Goal: Task Accomplishment & Management: Complete application form

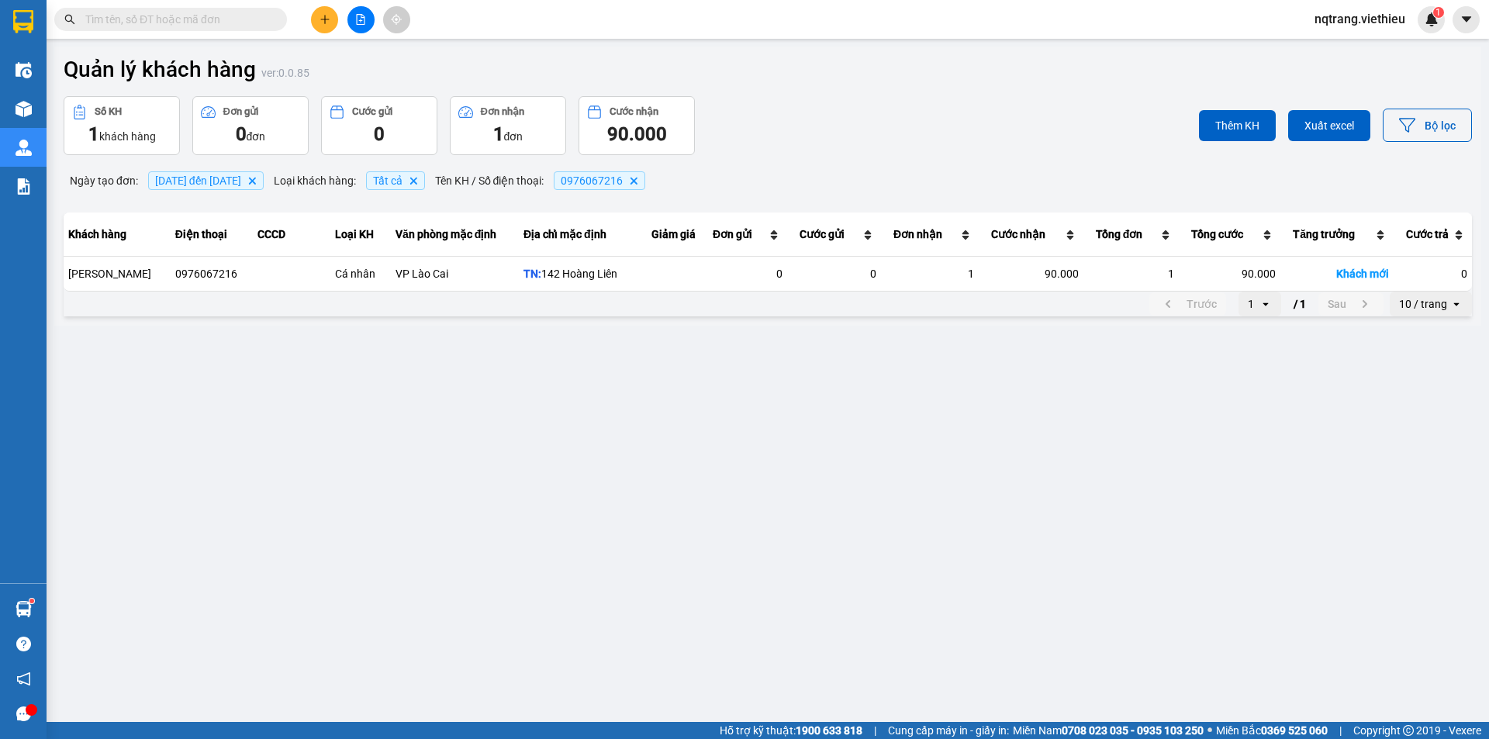
click at [248, 16] on input "text" at bounding box center [176, 19] width 183 height 17
click at [247, 16] on input "text" at bounding box center [176, 19] width 183 height 17
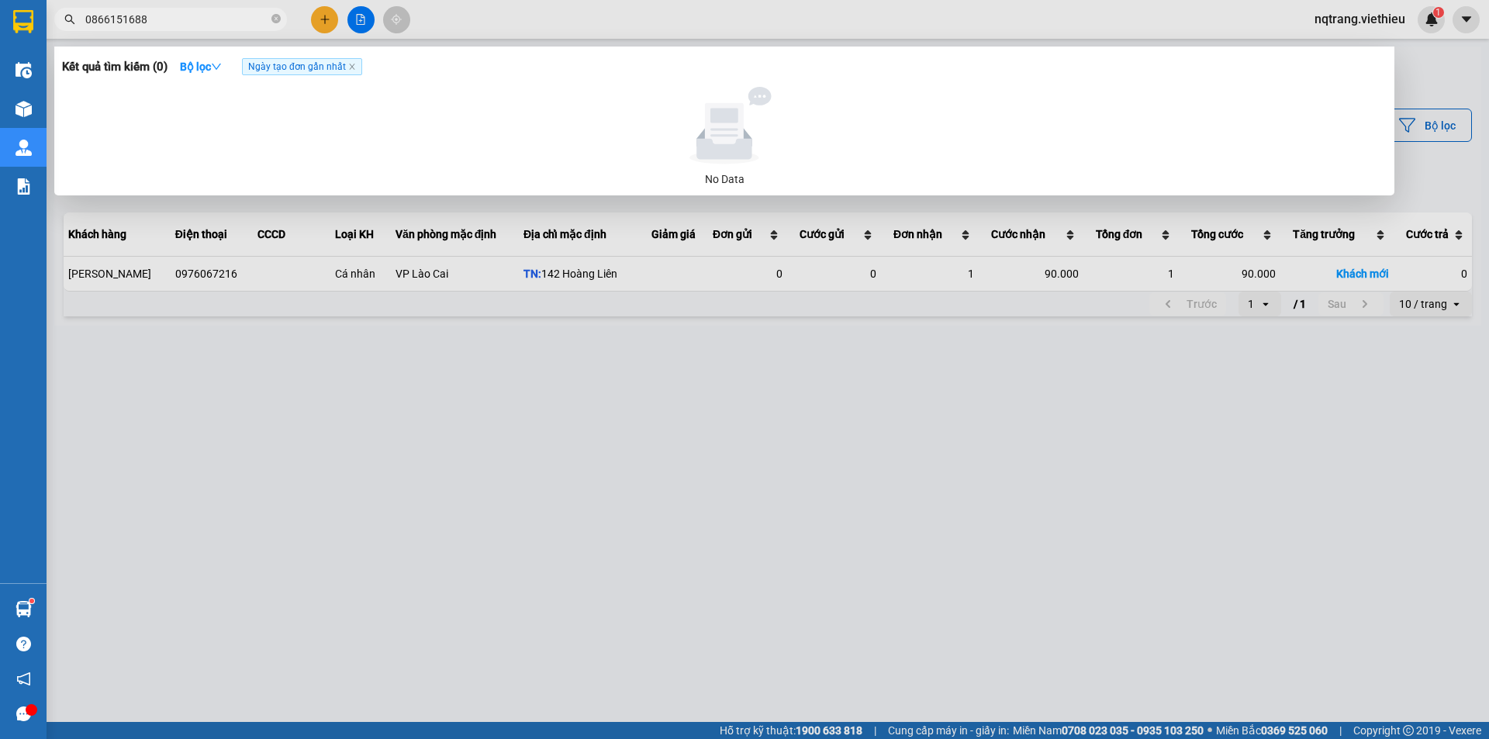
drag, startPoint x: 175, startPoint y: 19, endPoint x: 57, endPoint y: 20, distance: 118.7
click at [57, 20] on span "0866151688" at bounding box center [170, 19] width 233 height 23
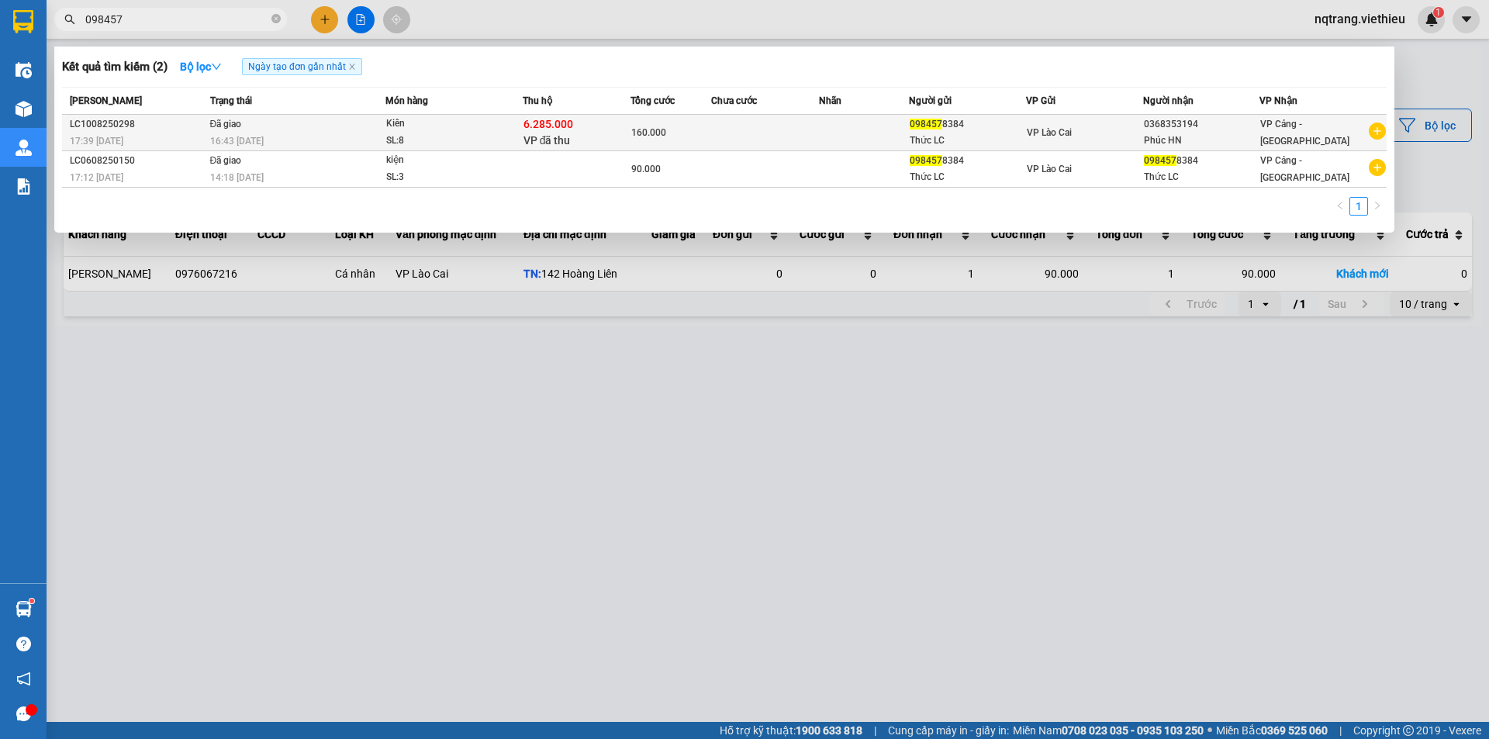
type input "098457"
click at [789, 137] on td at bounding box center [765, 133] width 108 height 36
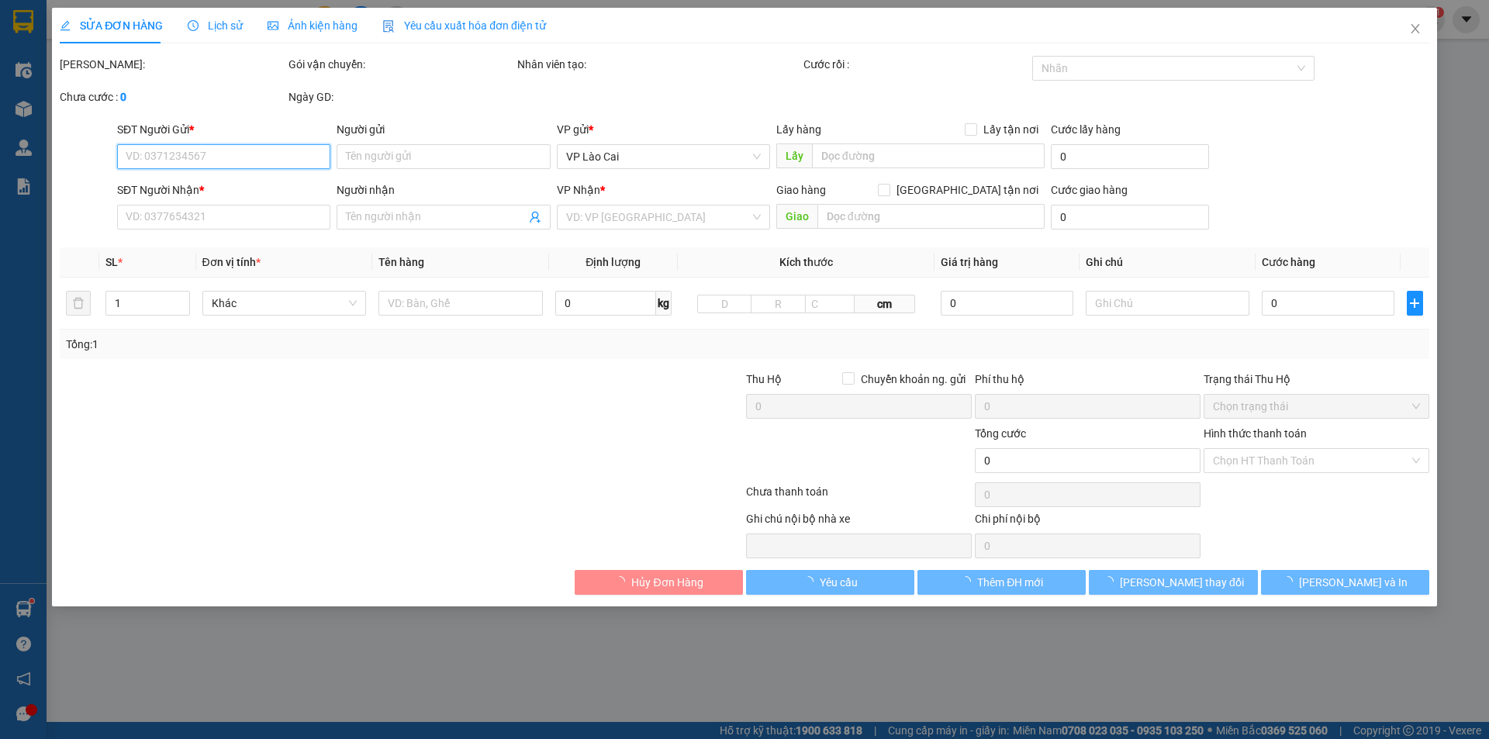
type input "0984578384"
type input "Thức LC"
type input "0368353194"
type input "Phúc HN"
type input "6.285.000"
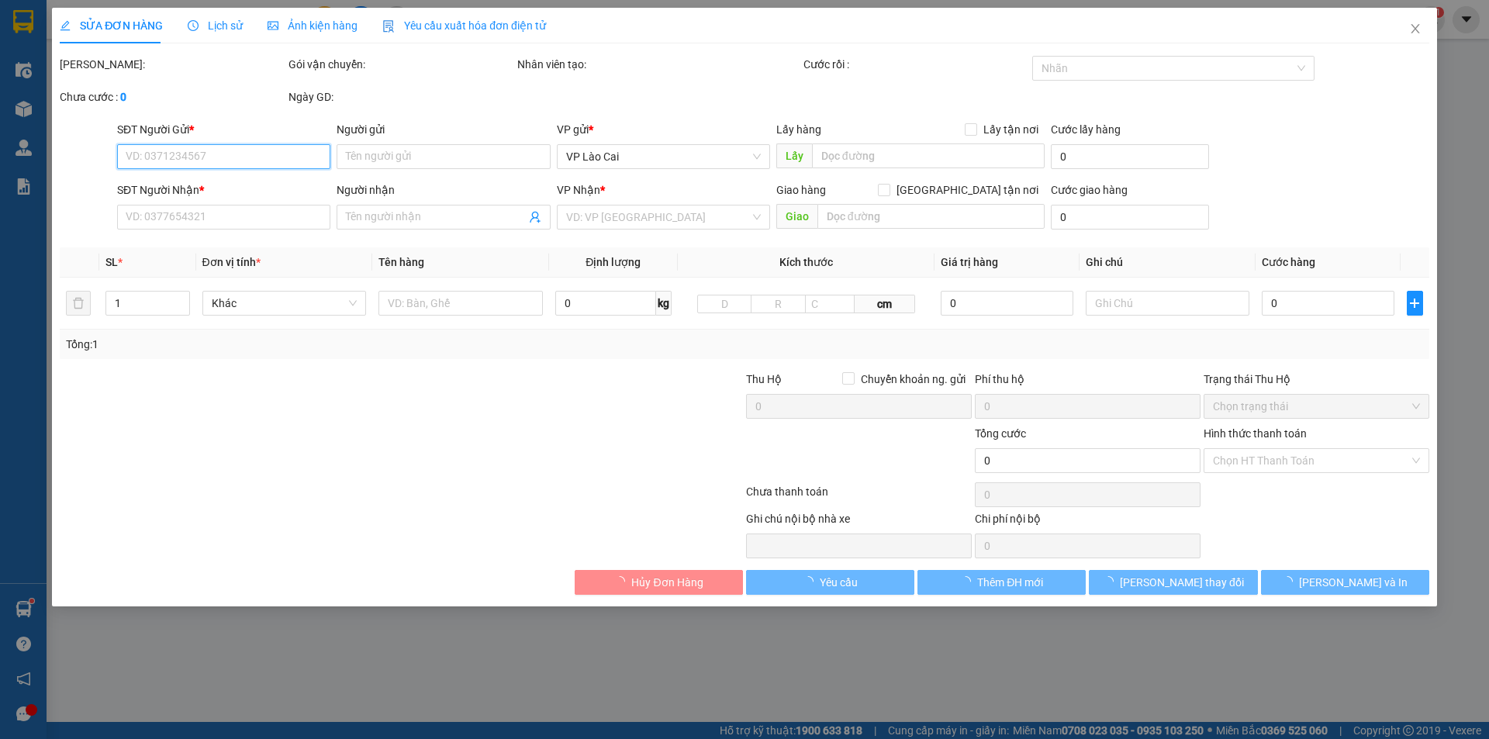
type input "160.000"
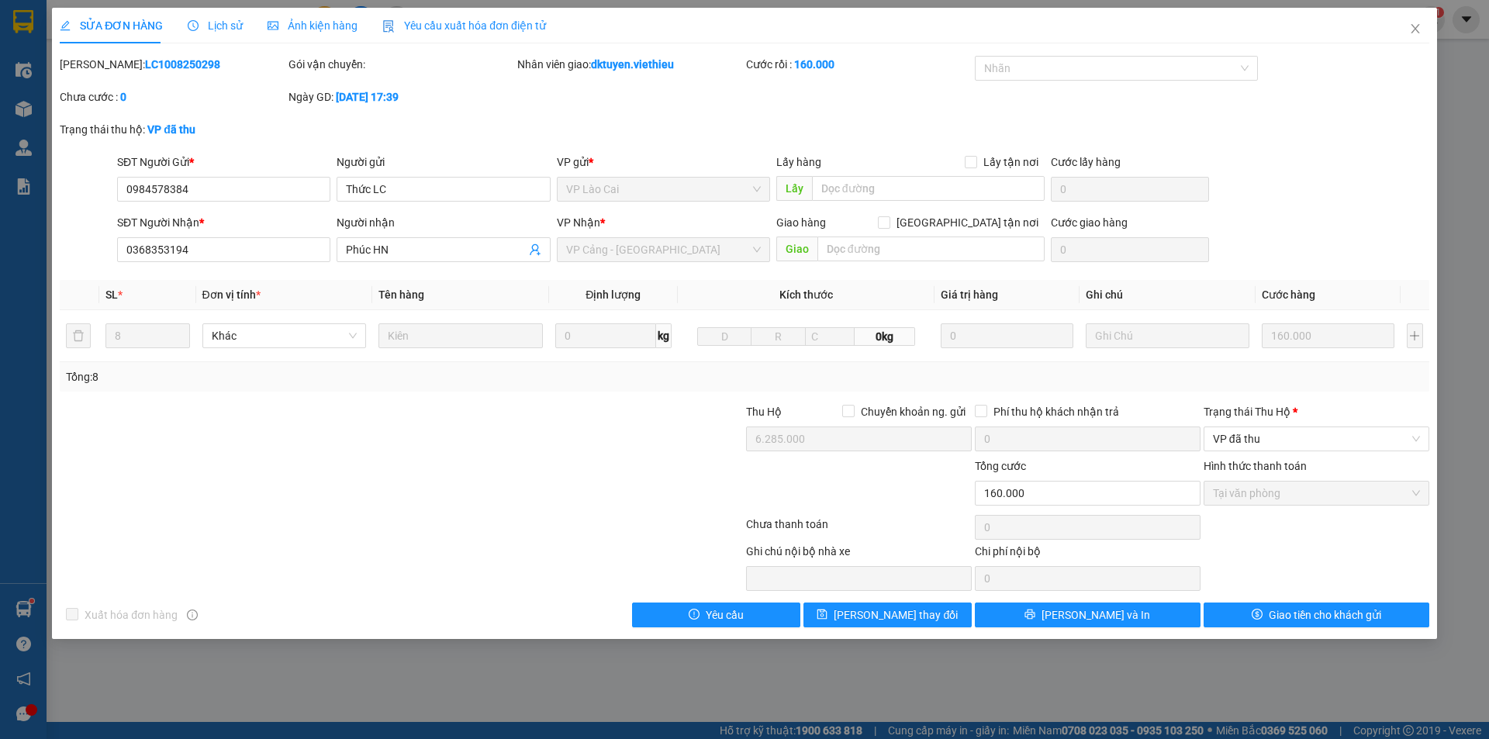
click at [226, 29] on span "Lịch sử" at bounding box center [215, 25] width 55 height 12
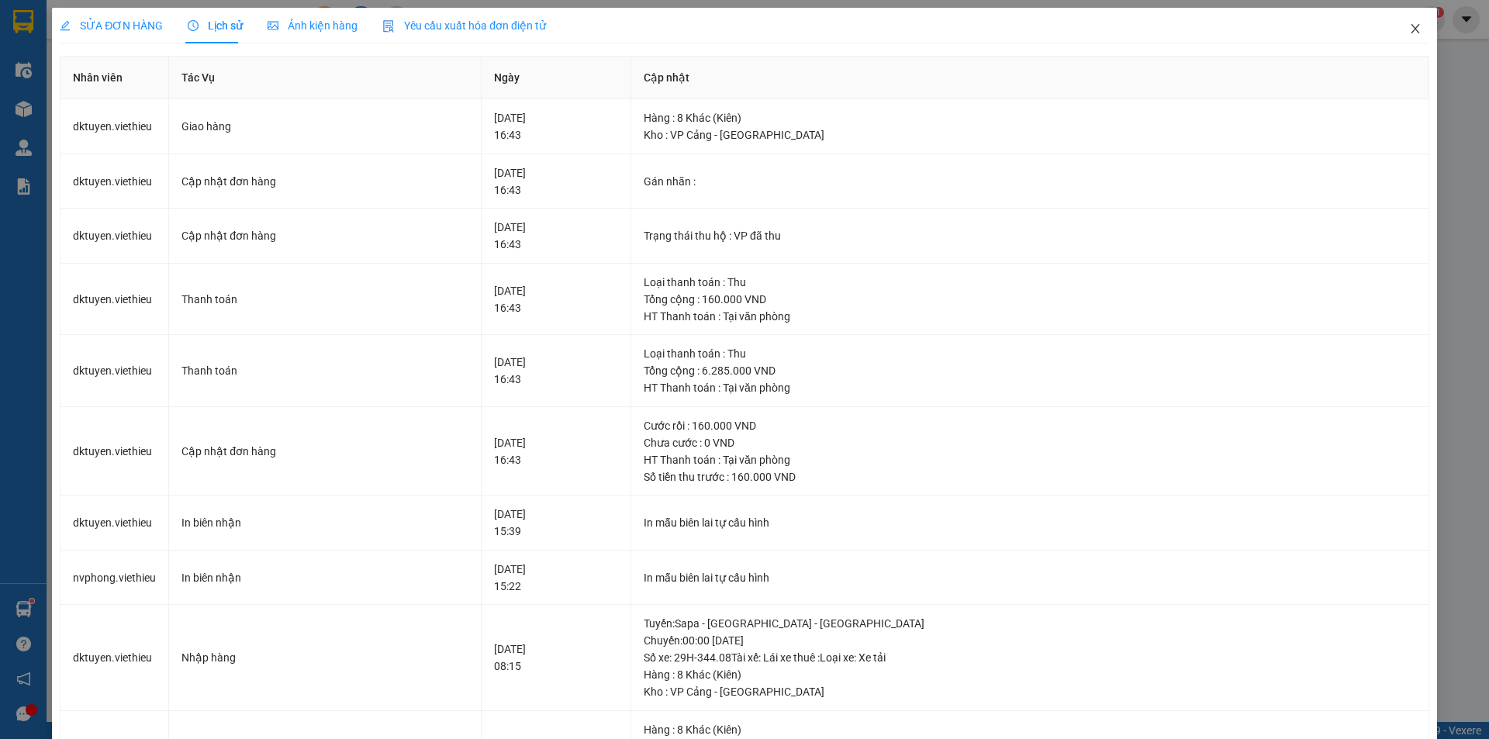
click at [1410, 32] on icon "close" at bounding box center [1416, 28] width 12 height 12
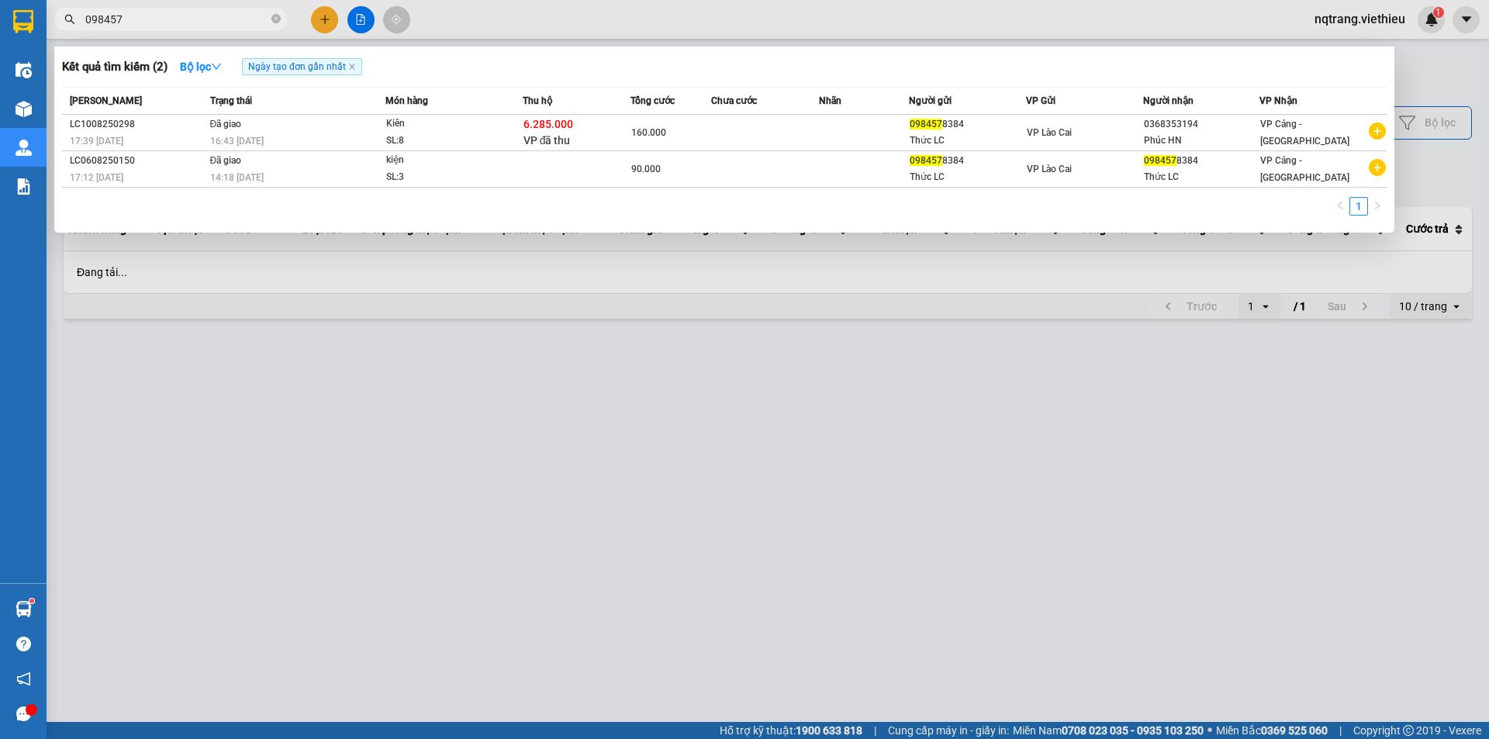
click at [197, 19] on input "098457" at bounding box center [176, 19] width 183 height 17
drag, startPoint x: 191, startPoint y: 18, endPoint x: 64, endPoint y: 25, distance: 126.6
click at [64, 25] on span "098457" at bounding box center [170, 19] width 233 height 23
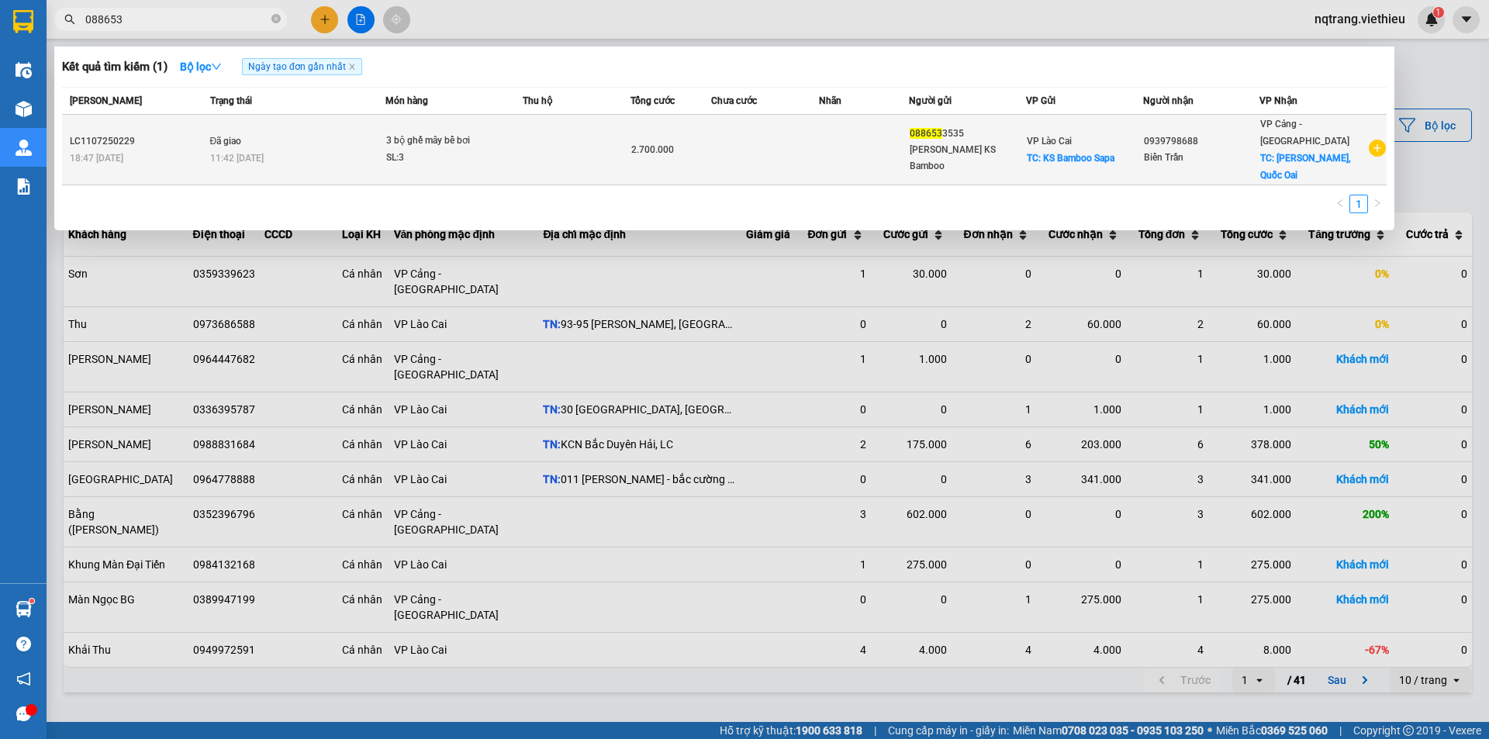
type input "088653"
click at [1257, 151] on div "Biển Trần" at bounding box center [1202, 158] width 116 height 16
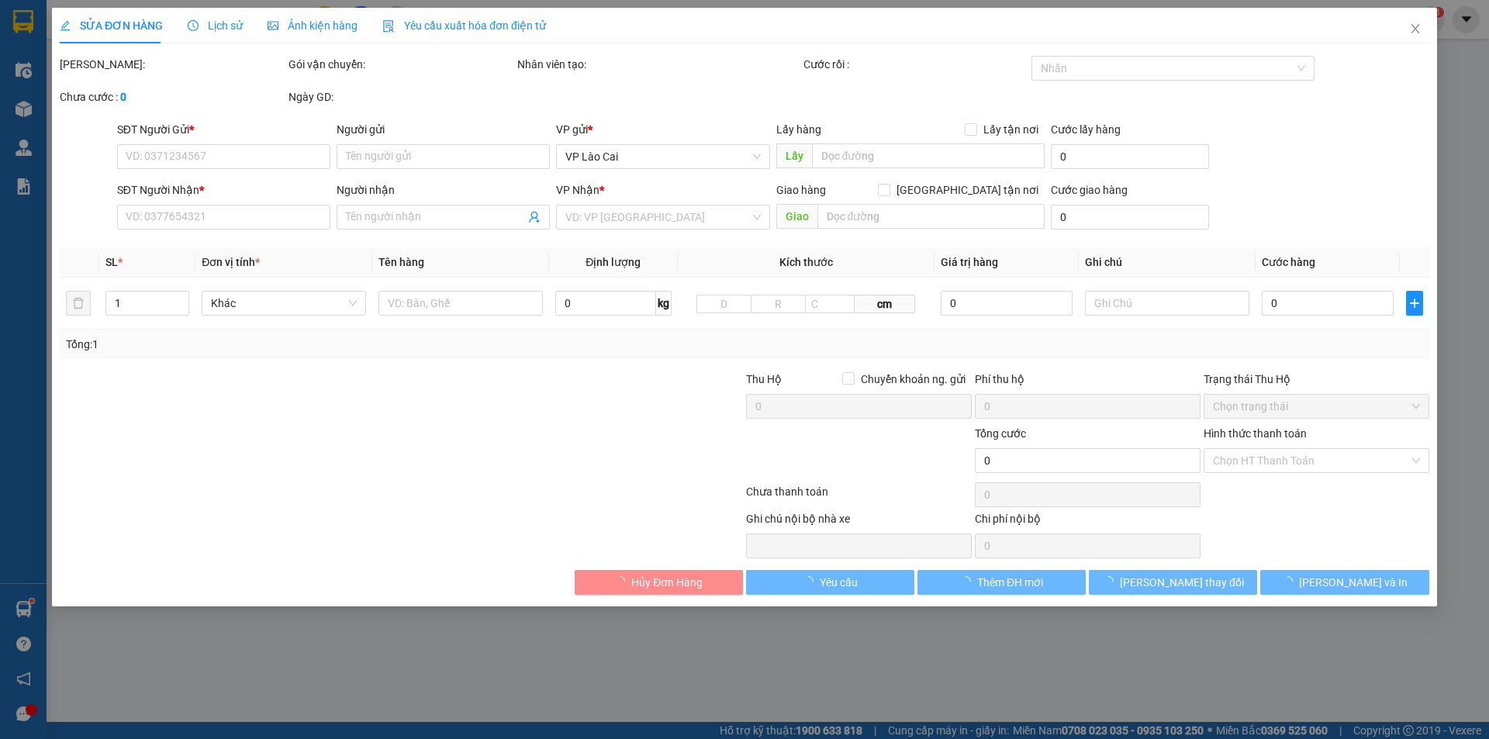
type input "0886533535"
type input "[PERSON_NAME] KS Bamboo"
checkbox input "true"
type input "KS Bamboo Sapa"
type input "700.000"
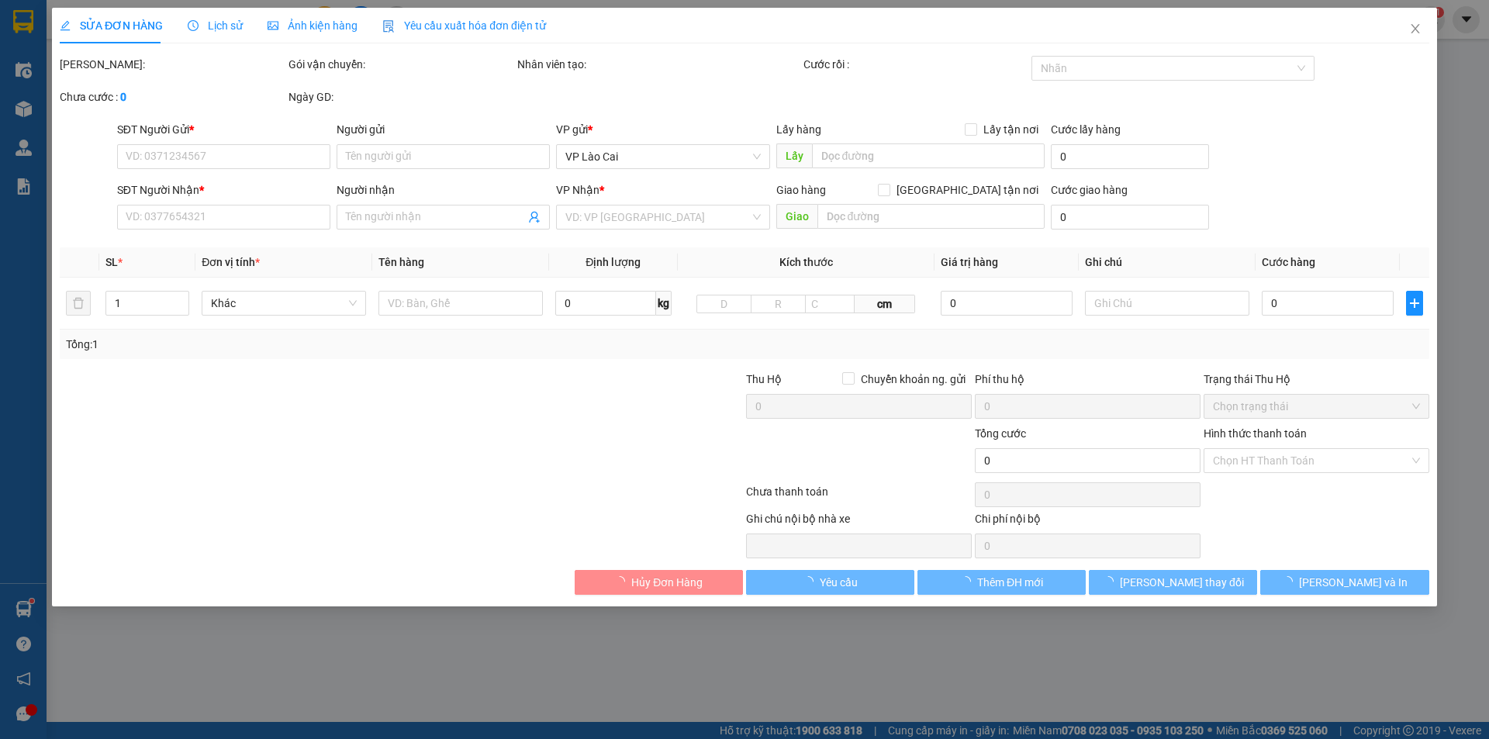
type input "0939798688"
type input "Biển Trần"
checkbox input "true"
type input "[PERSON_NAME], Quốc Oai"
type input "650.000"
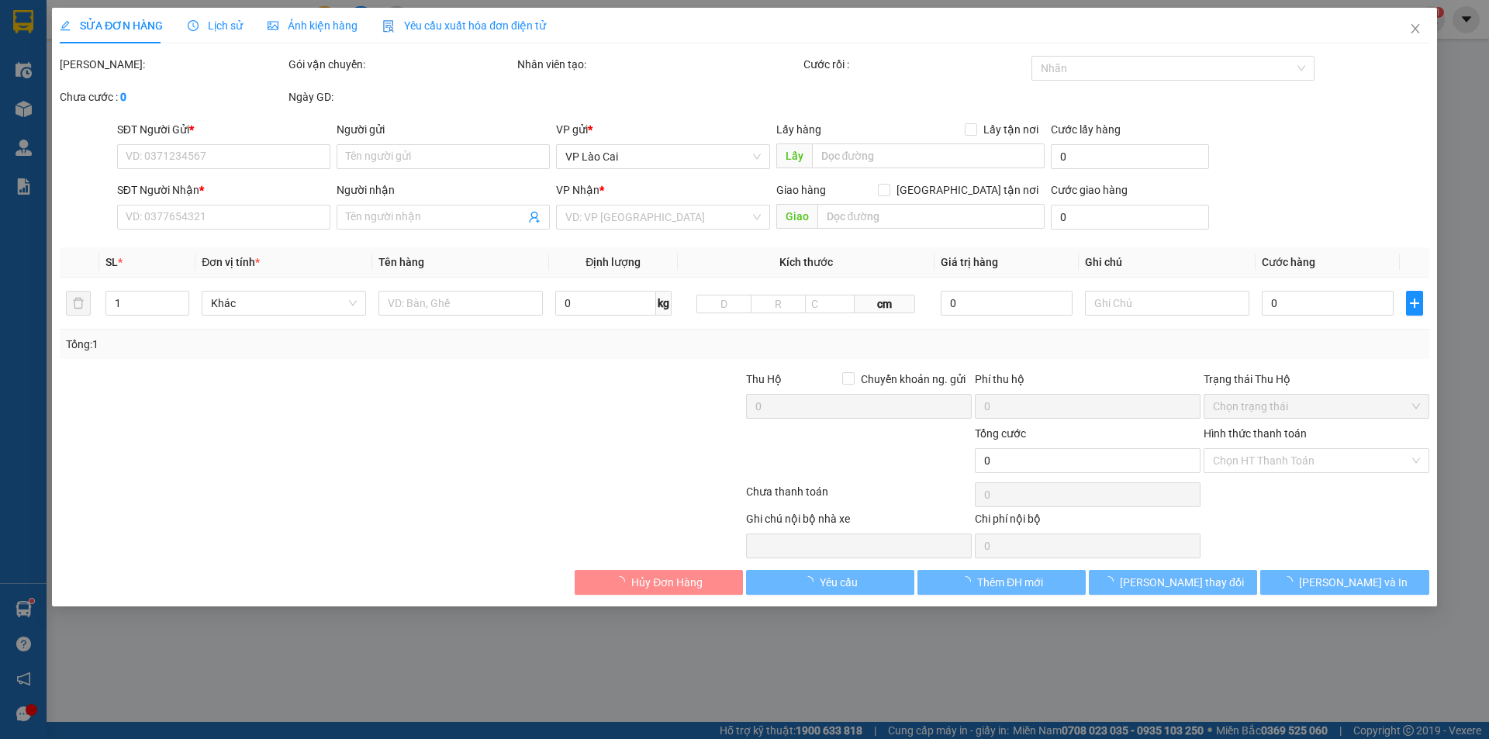
type input "2.700.000"
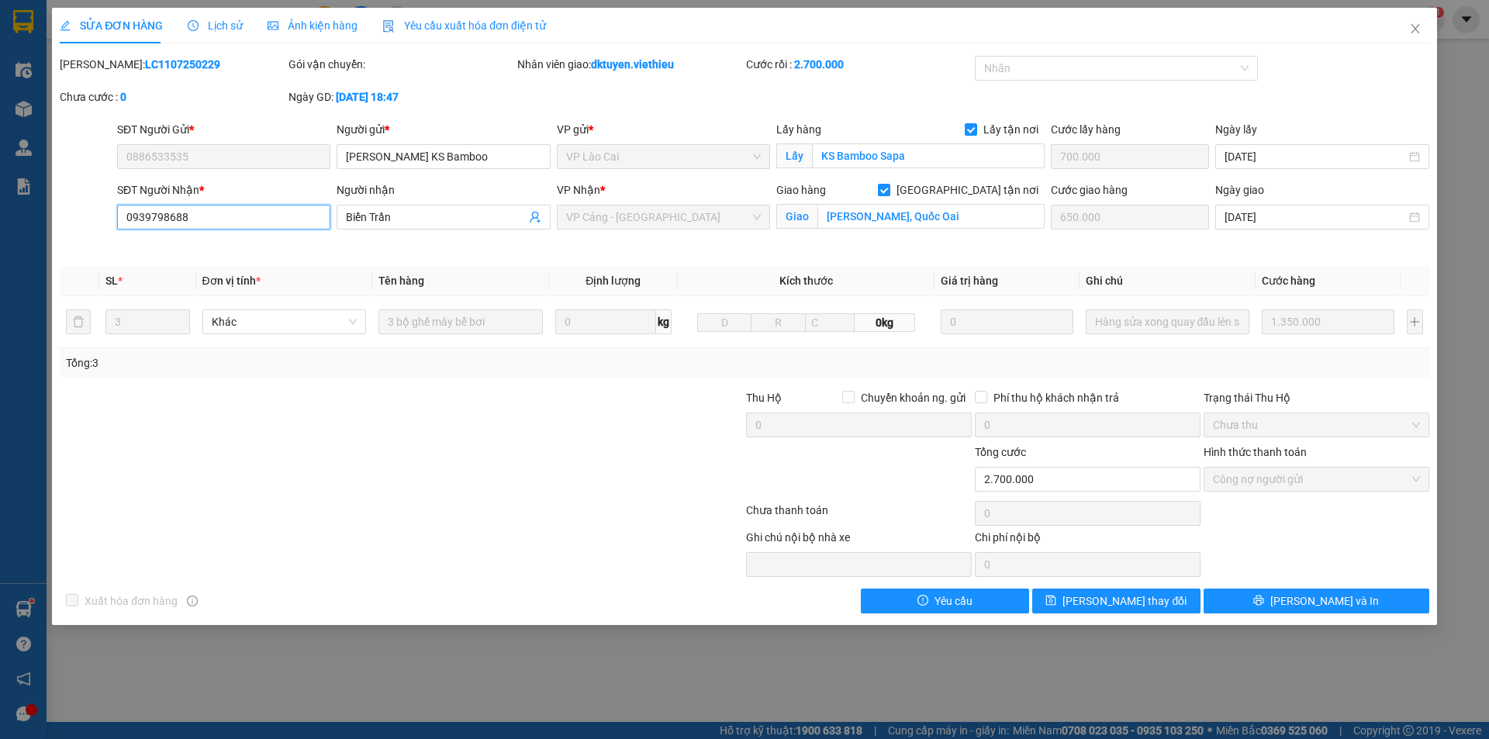
drag, startPoint x: 233, startPoint y: 216, endPoint x: 71, endPoint y: 214, distance: 162.9
click at [71, 214] on div "SĐT Người Nhận * 0939798688 0939798688 Người nhận Biển Trần VP Nhận * VP Cảng -…" at bounding box center [744, 218] width 1373 height 73
click at [1419, 32] on icon "close" at bounding box center [1416, 28] width 12 height 12
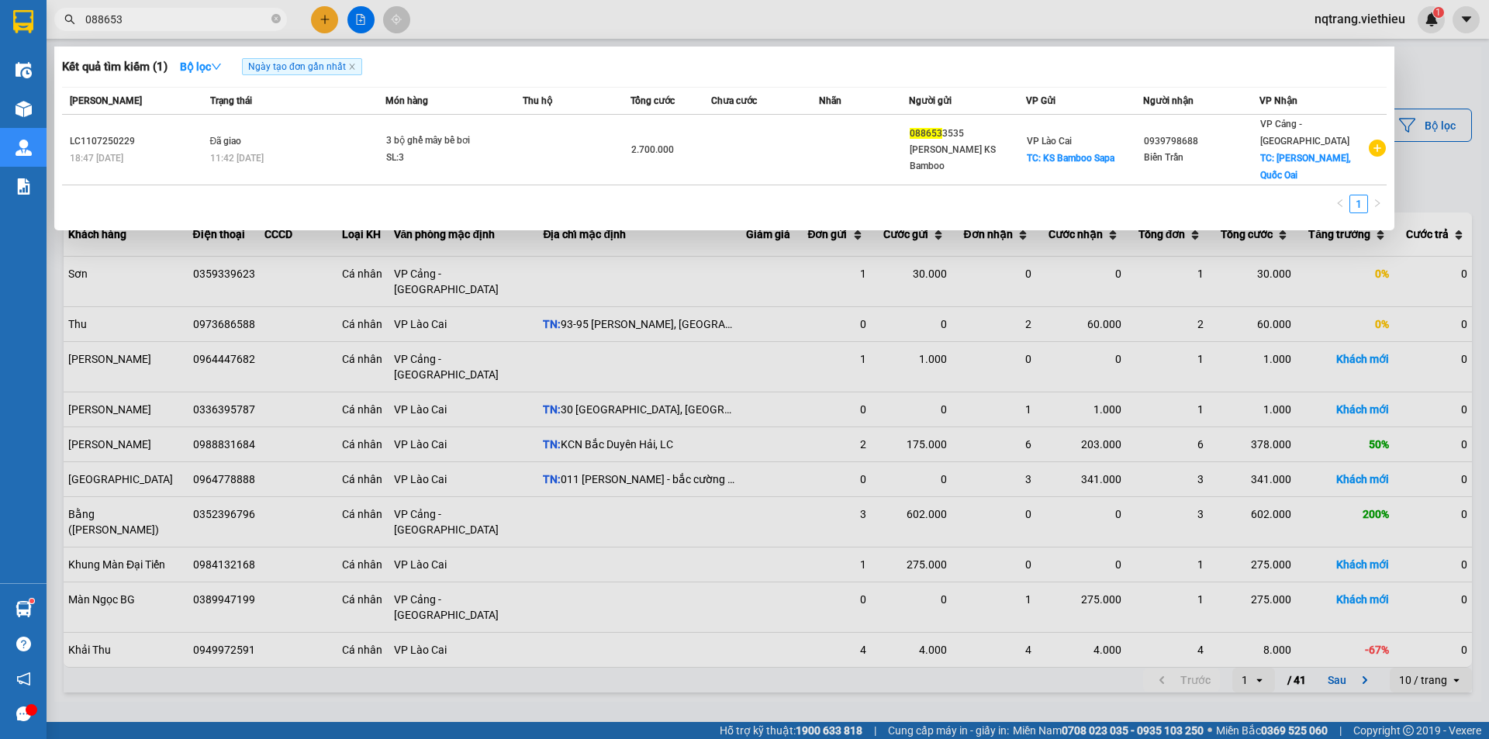
drag, startPoint x: 181, startPoint y: 22, endPoint x: 49, endPoint y: 28, distance: 132.0
click at [49, 28] on div "088653" at bounding box center [151, 19] width 303 height 23
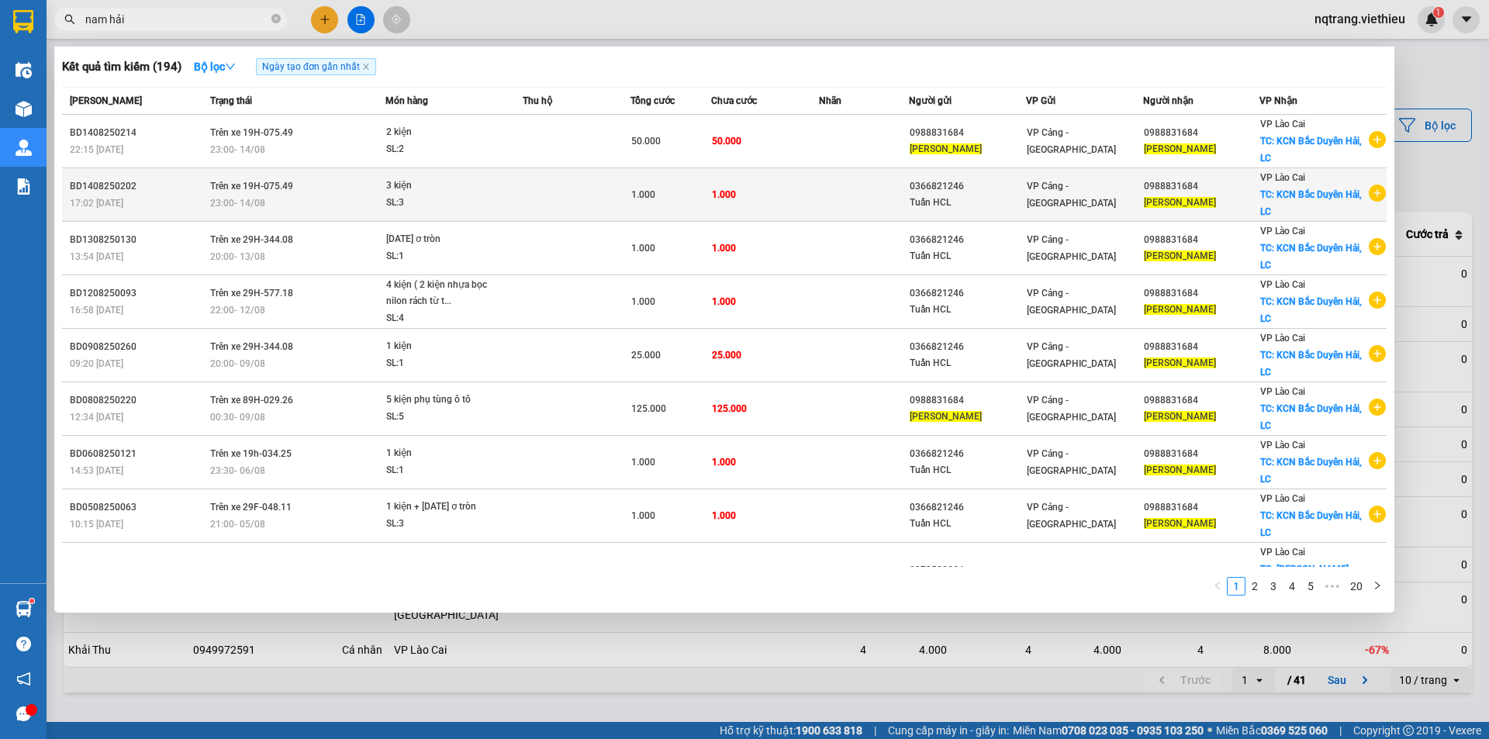
type input "nam hải"
click at [830, 206] on td at bounding box center [864, 195] width 90 height 54
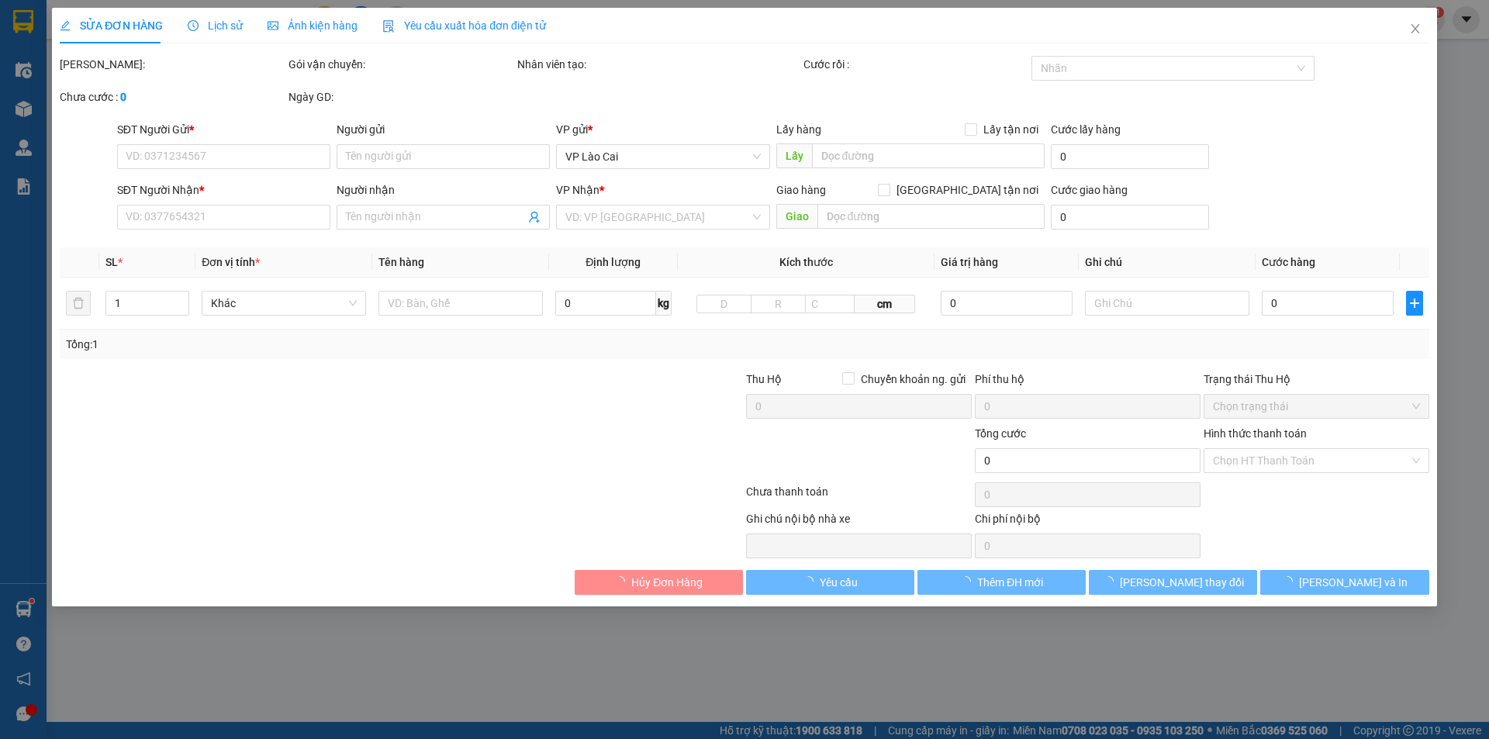
type input "0366821246"
type input "Tuấn HCL"
type input "0988831684"
type input "[PERSON_NAME]"
checkbox input "true"
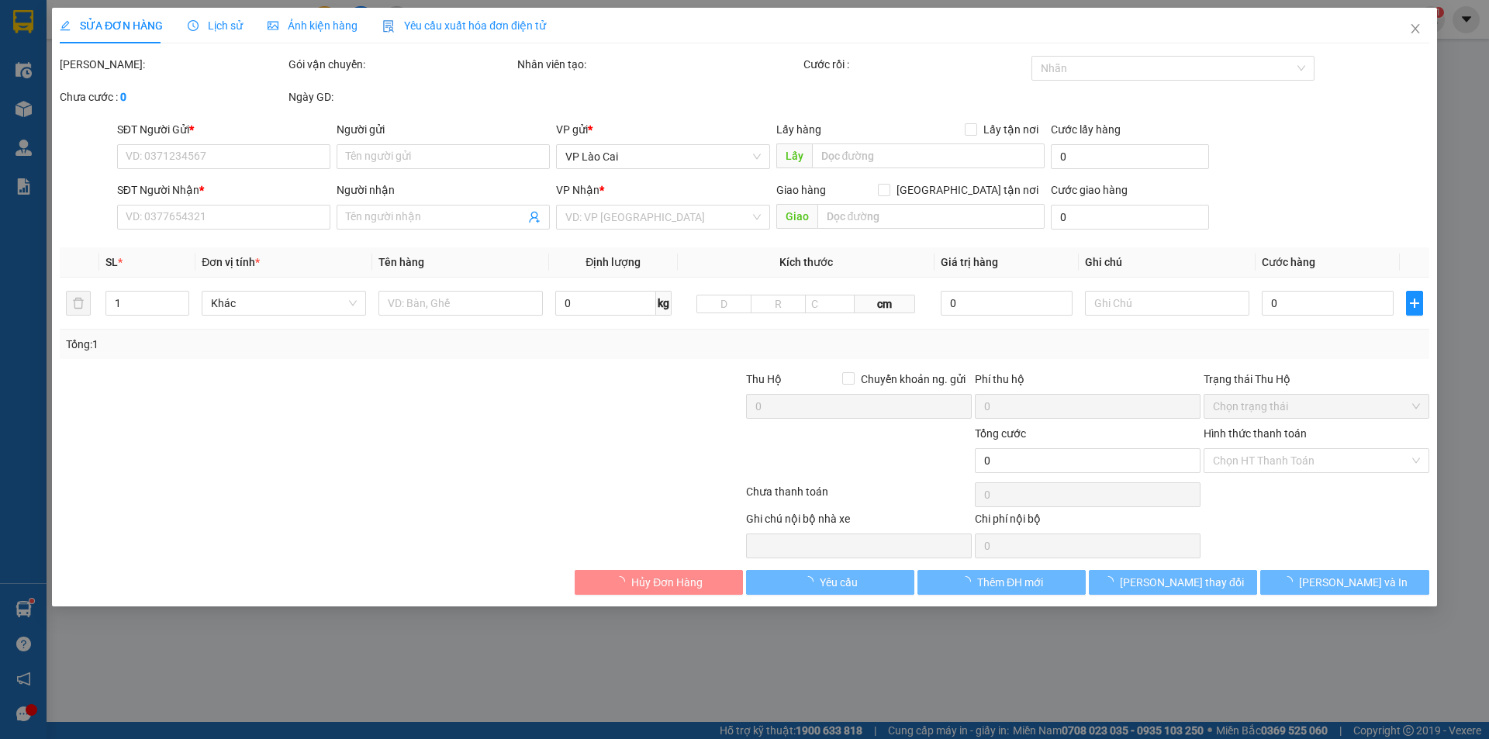
type input "KCN Bắc Duyên Hải, LC"
type input "1.000"
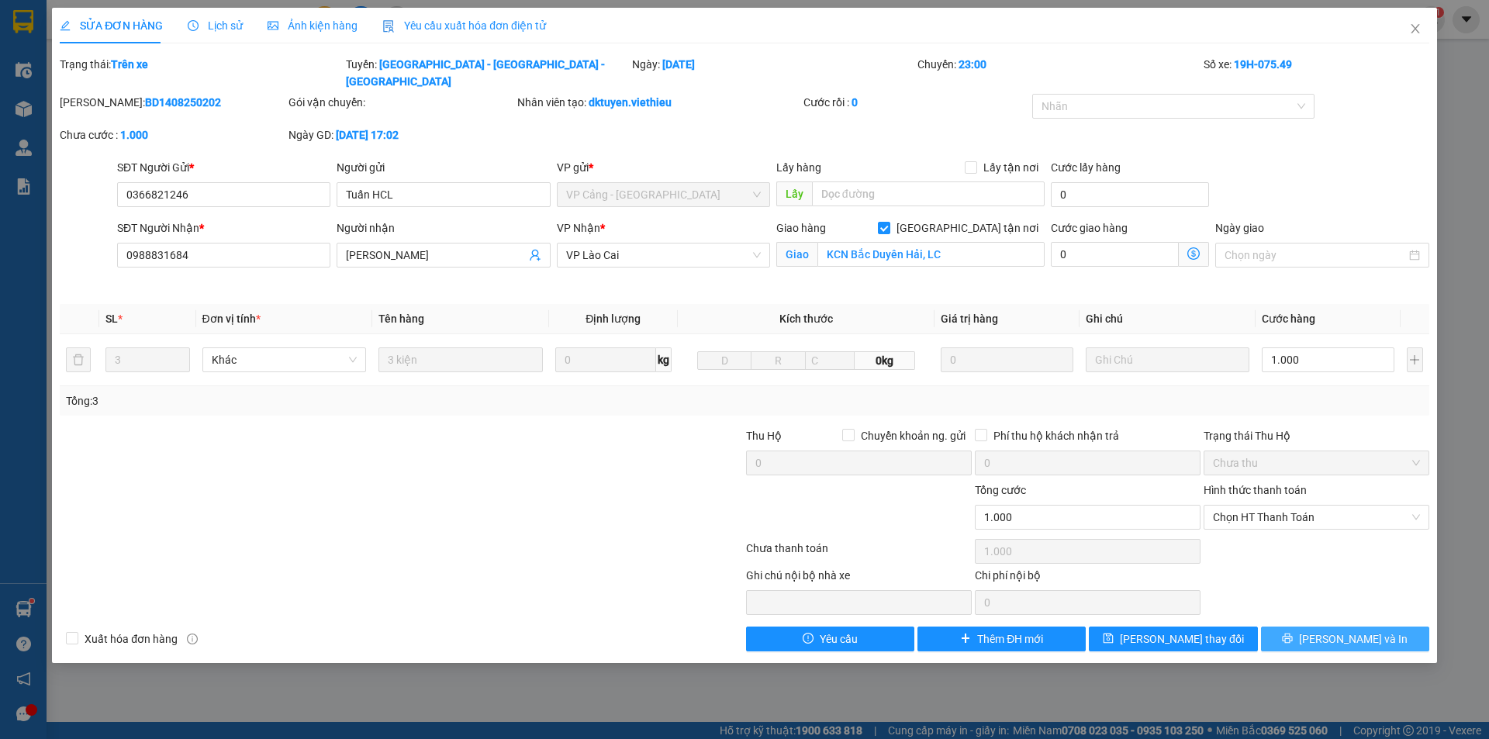
click at [1342, 631] on span "[PERSON_NAME] và In" at bounding box center [1353, 639] width 109 height 17
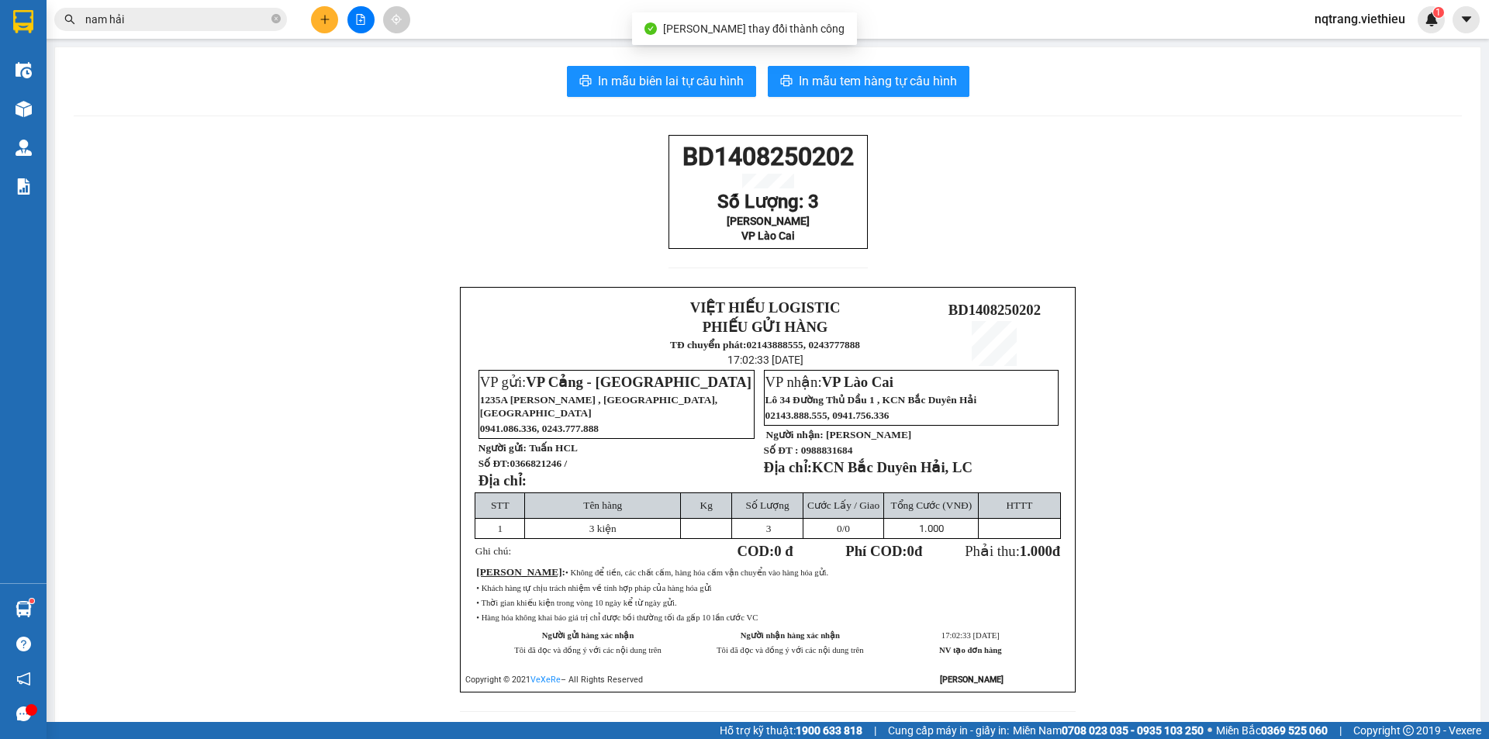
scroll to position [64, 0]
